Goal: Transaction & Acquisition: Purchase product/service

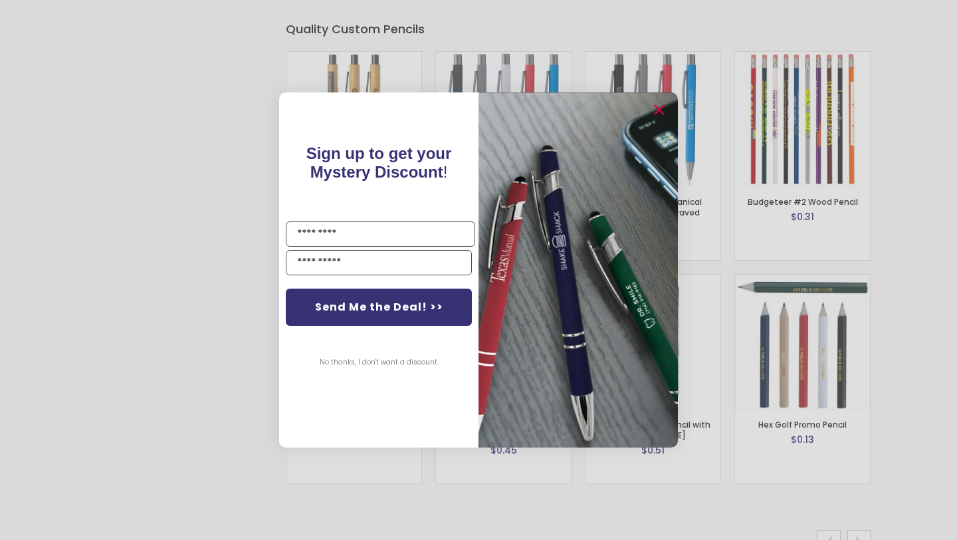
click at [383, 360] on button "No thanks, I don't want a discount." at bounding box center [379, 362] width 132 height 33
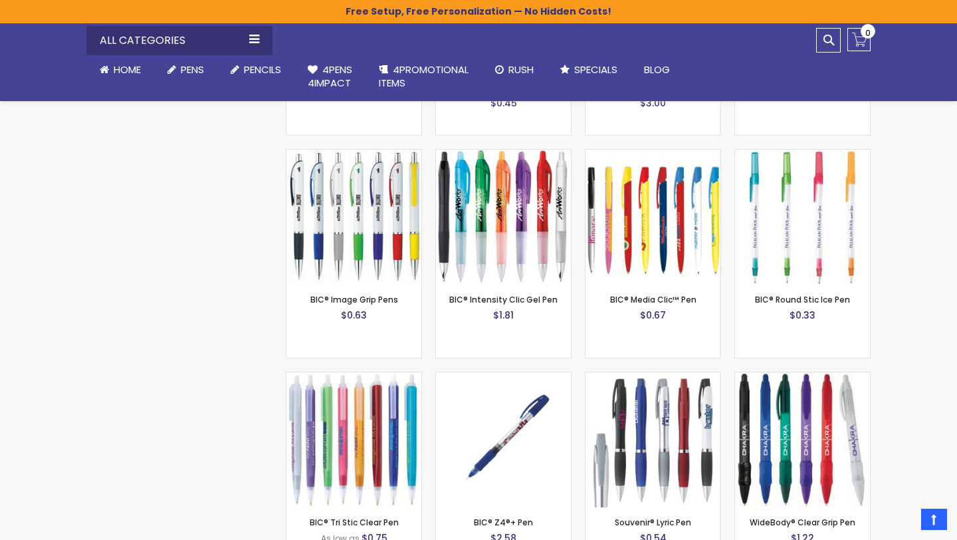
scroll to position [4737, 0]
click at [532, 240] on img at bounding box center [503, 217] width 135 height 135
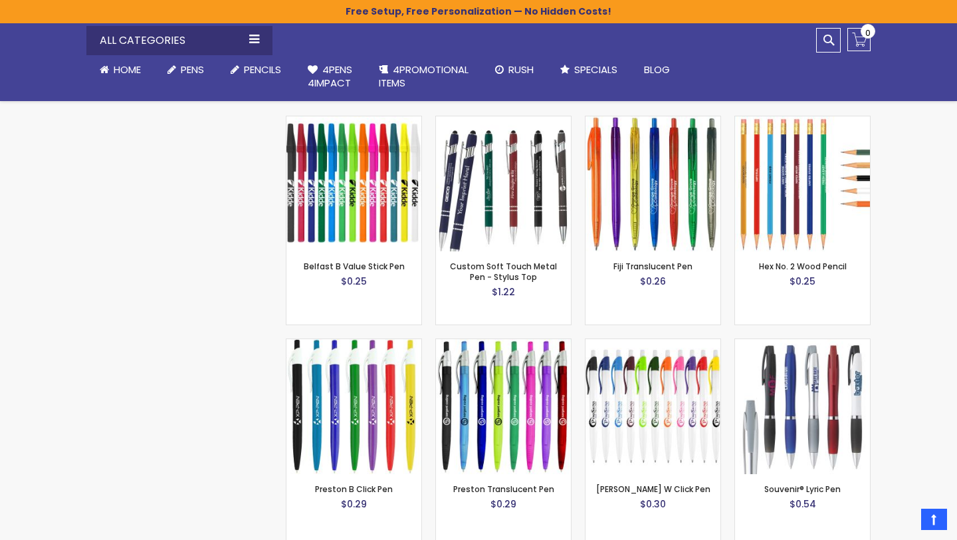
scroll to position [1353, 0]
click at [816, 420] on img at bounding box center [802, 405] width 135 height 135
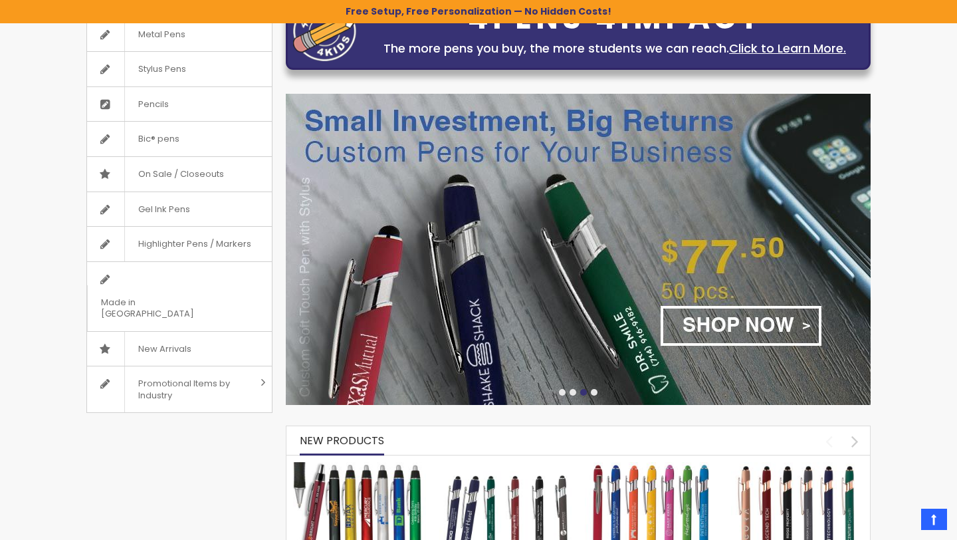
scroll to position [112, 0]
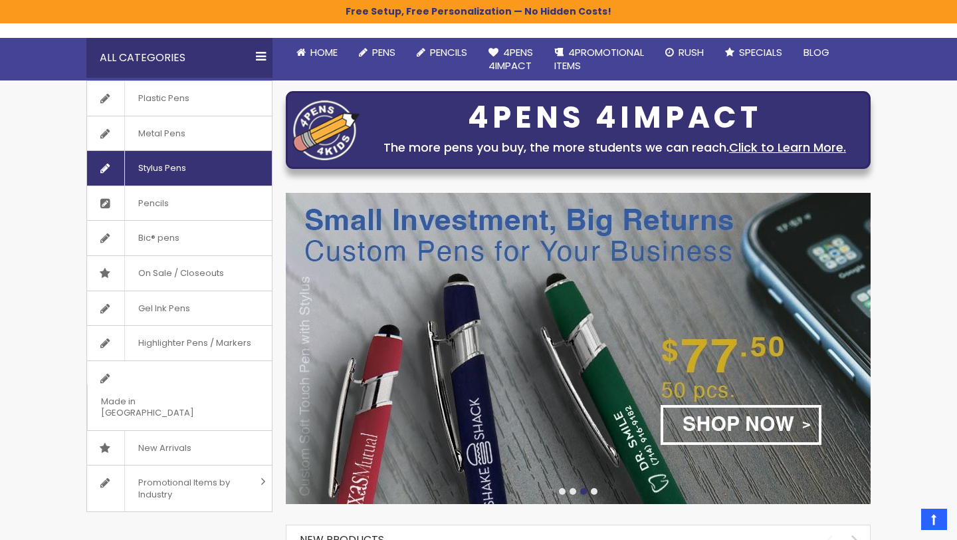
click at [188, 173] on span "Stylus Pens" at bounding box center [161, 168] width 75 height 35
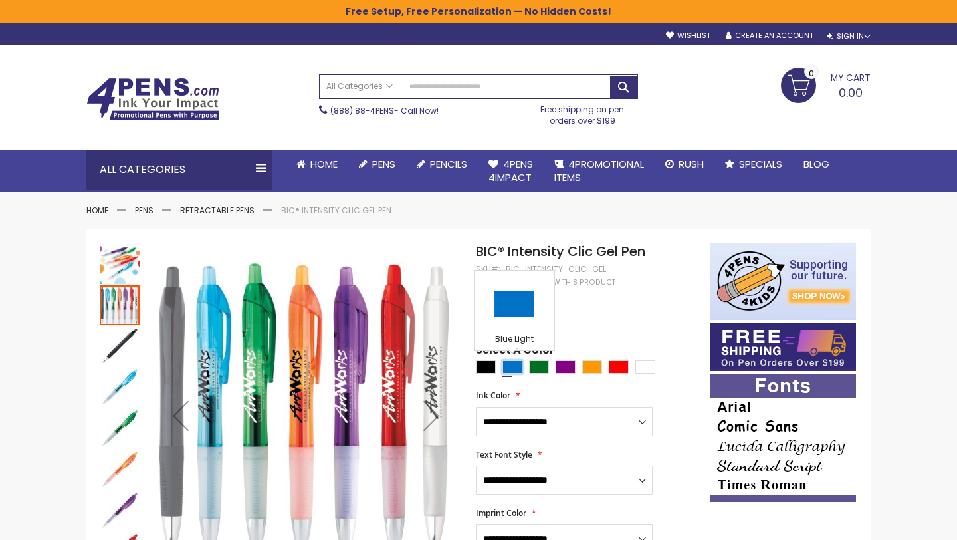
click at [507, 369] on div "Blue Light" at bounding box center [512, 366] width 20 height 13
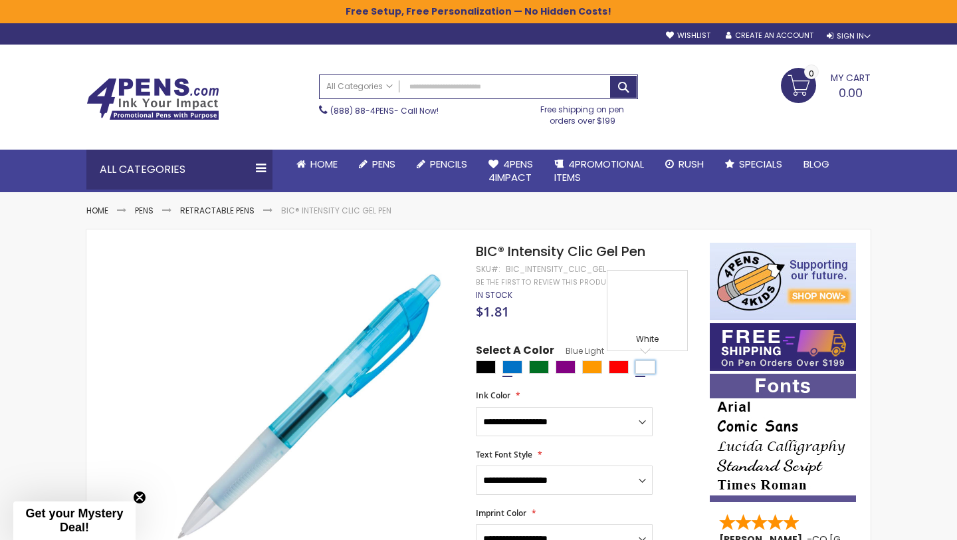
click at [635, 364] on div "White" at bounding box center [645, 366] width 20 height 13
type input "****"
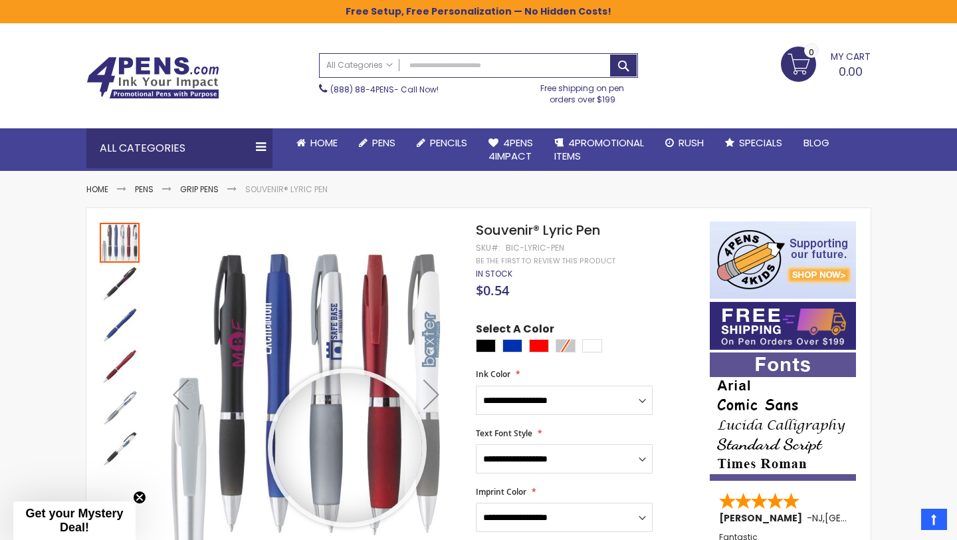
scroll to position [88, 0]
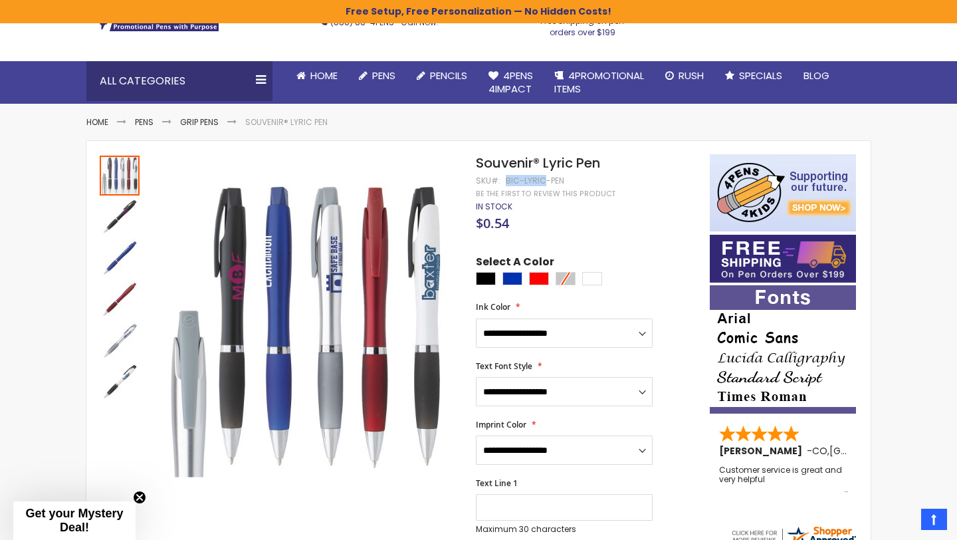
drag, startPoint x: 542, startPoint y: 181, endPoint x: 504, endPoint y: 177, distance: 38.2
click at [506, 177] on div "Bic-Lyric-Pen" at bounding box center [535, 180] width 58 height 11
copy div "Bic-Lyric"
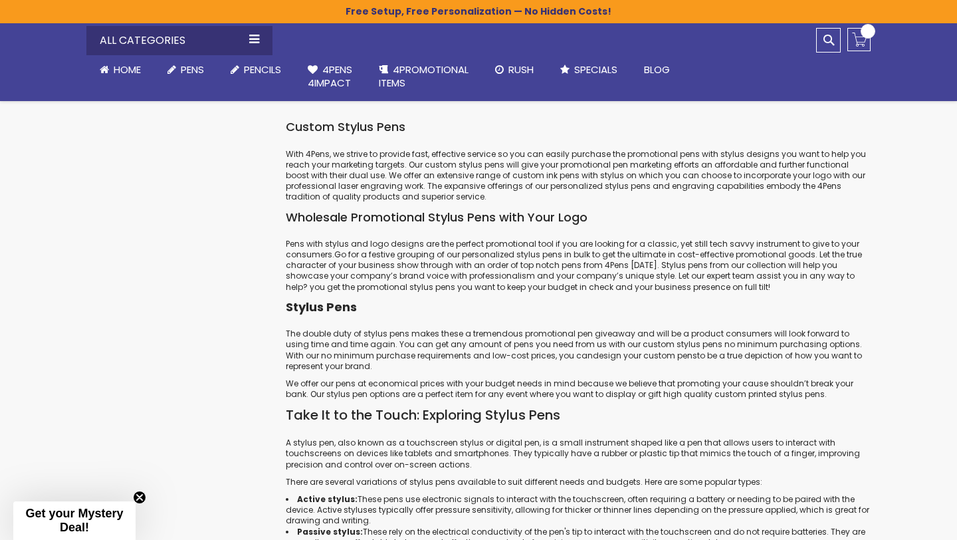
scroll to position [1714, 0]
